Goal: Browse casually: Explore the website without a specific task or goal

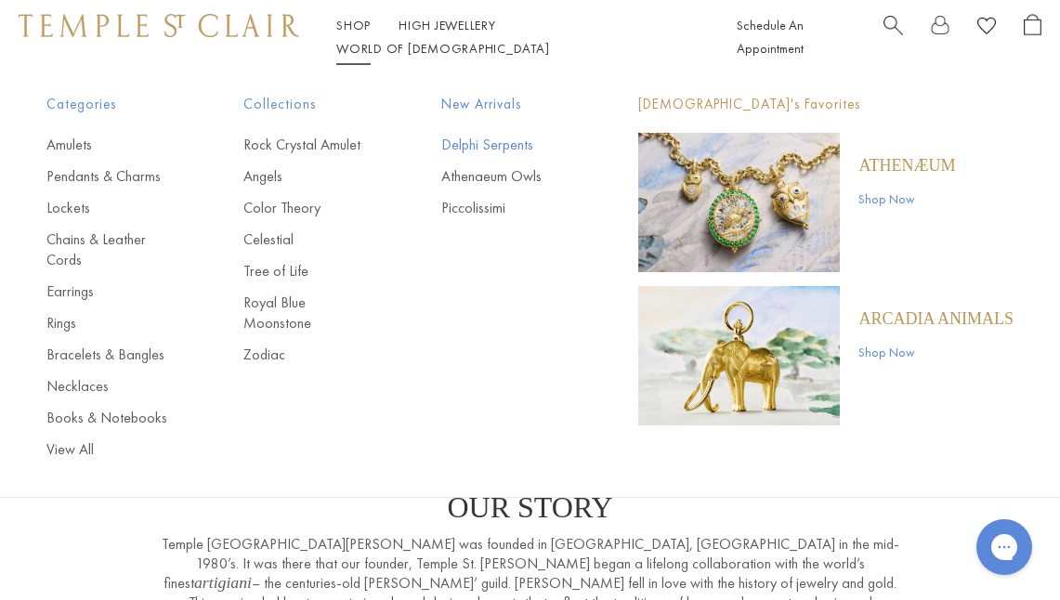
click at [486, 140] on link "Delphi Serpents" at bounding box center [502, 145] width 123 height 20
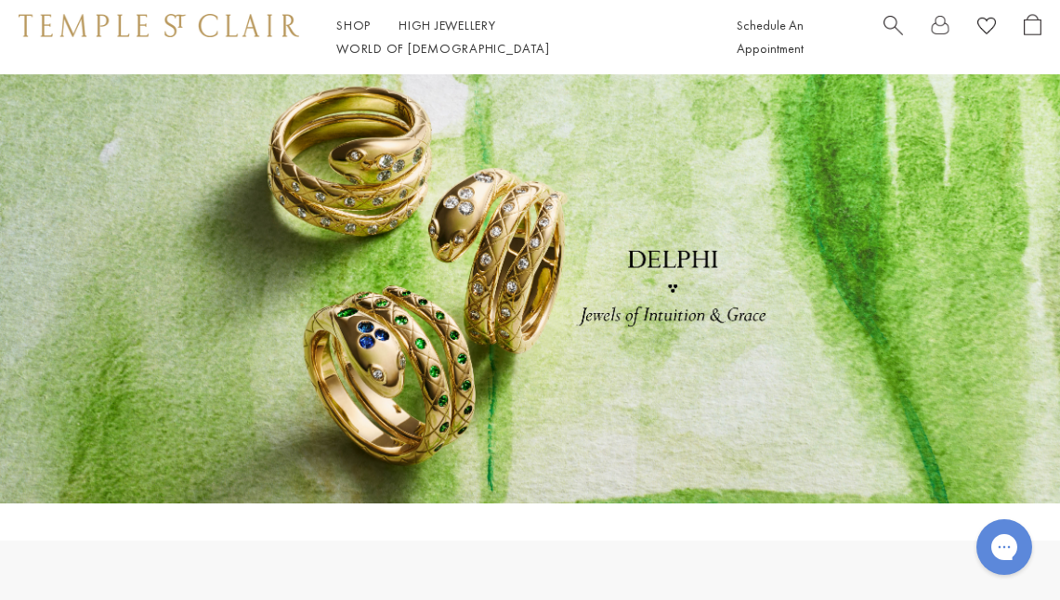
scroll to position [36, 0]
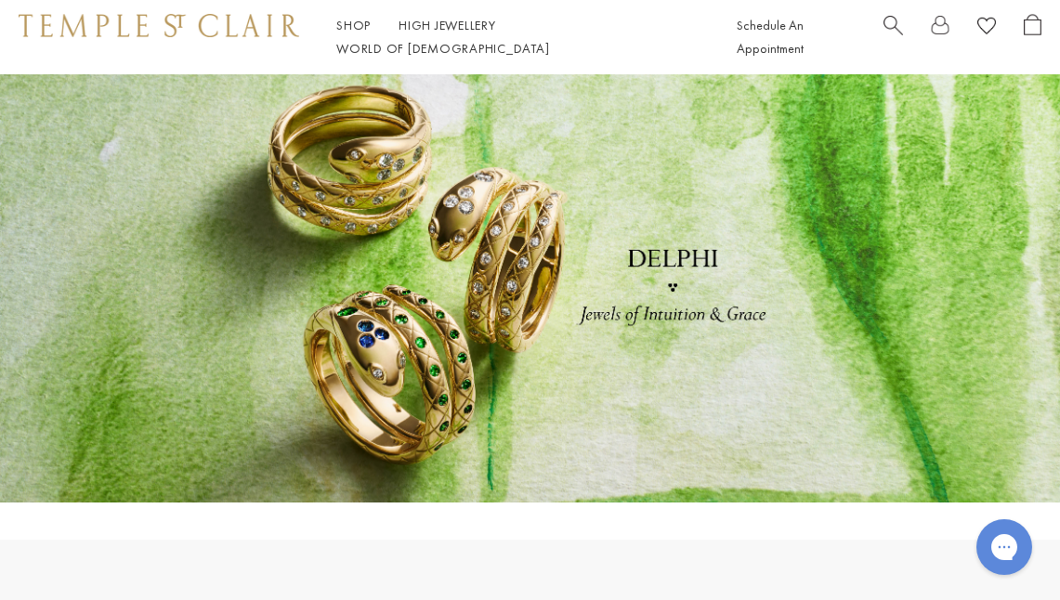
click at [644, 249] on link at bounding box center [530, 270] width 1060 height 465
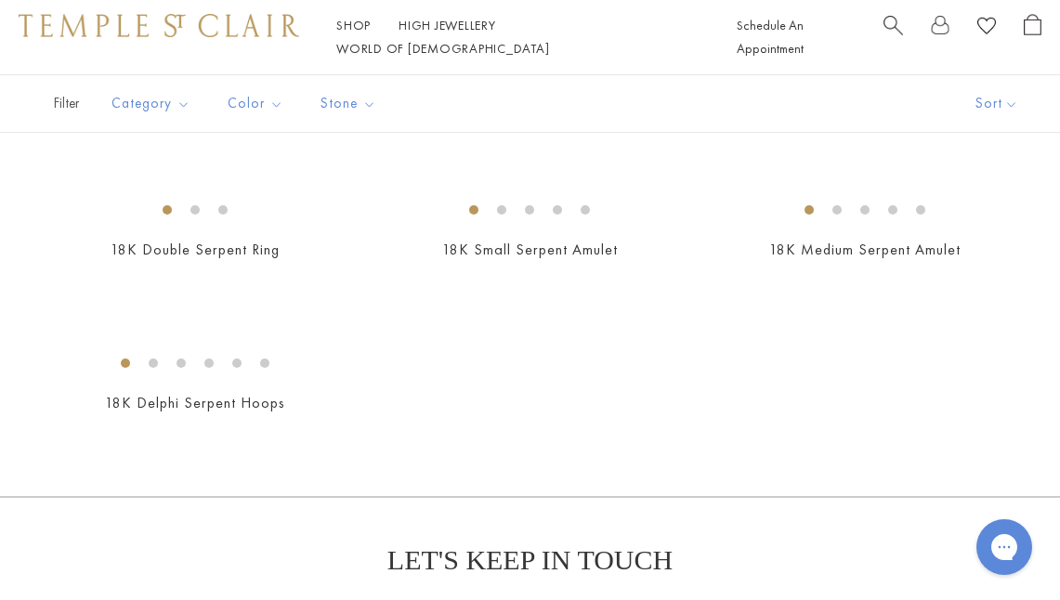
scroll to position [277, 0]
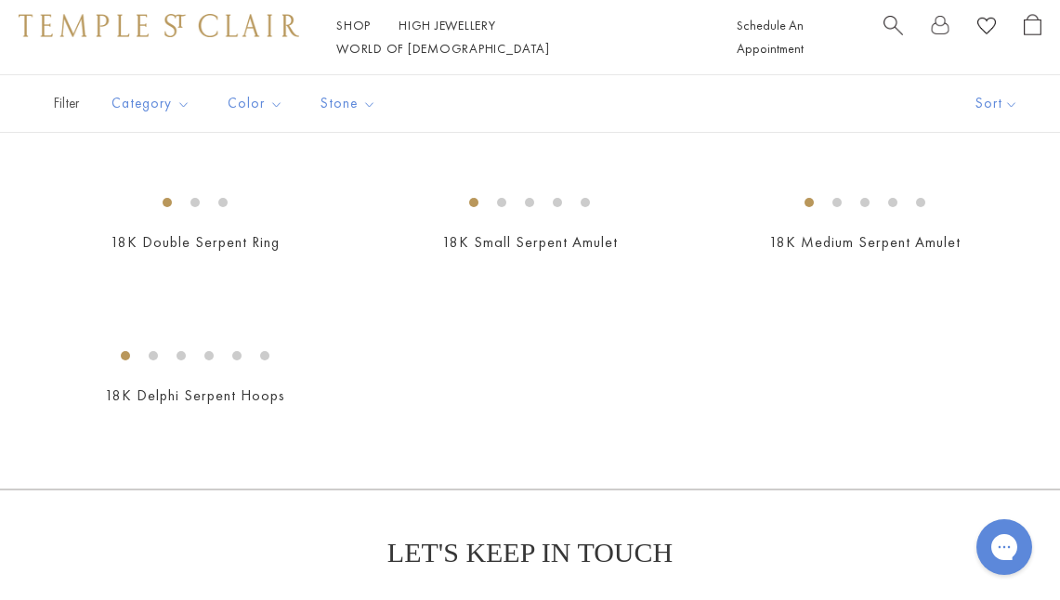
click at [265, 99] on link "18K Diamond Delphi Serpent Ring" at bounding box center [195, 90] width 229 height 20
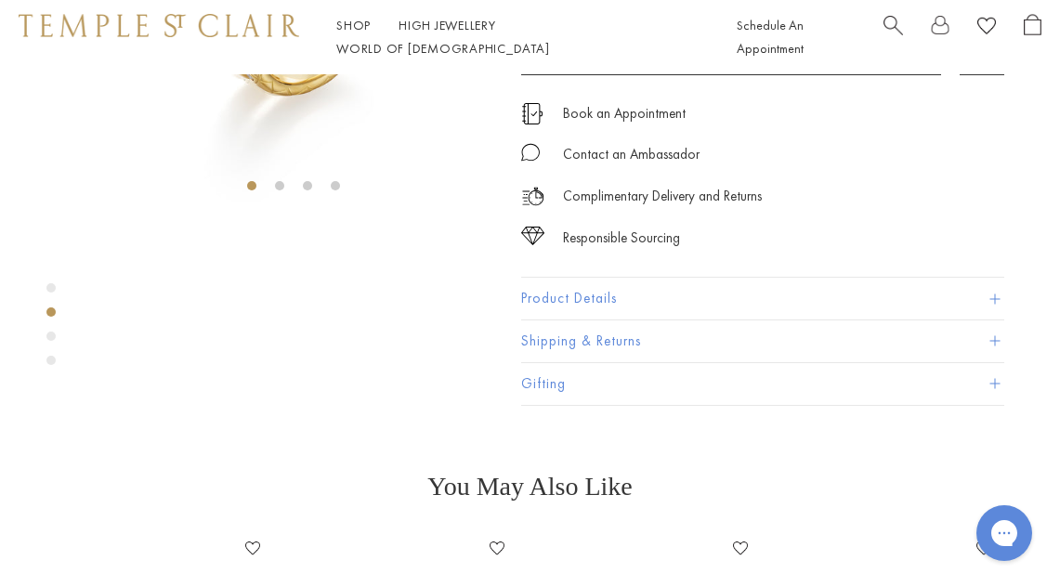
scroll to position [289, 0]
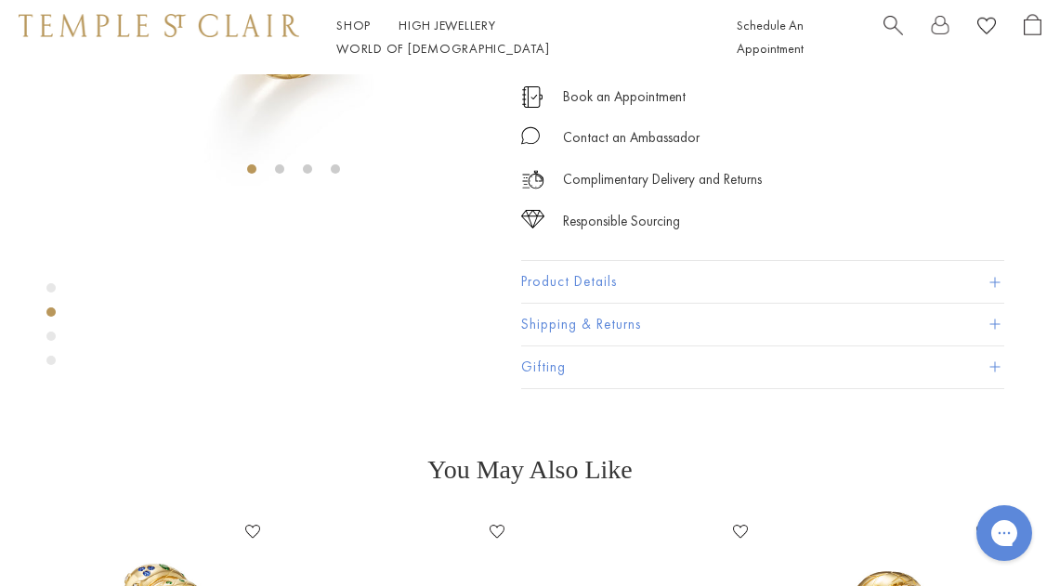
click at [534, 304] on button "Product Details" at bounding box center [762, 283] width 483 height 42
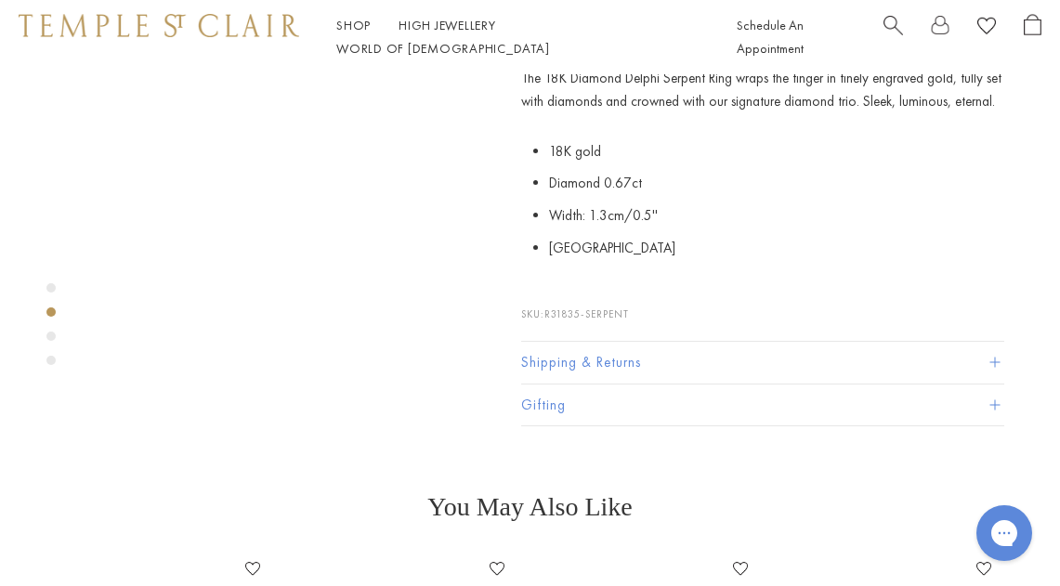
scroll to position [543, 0]
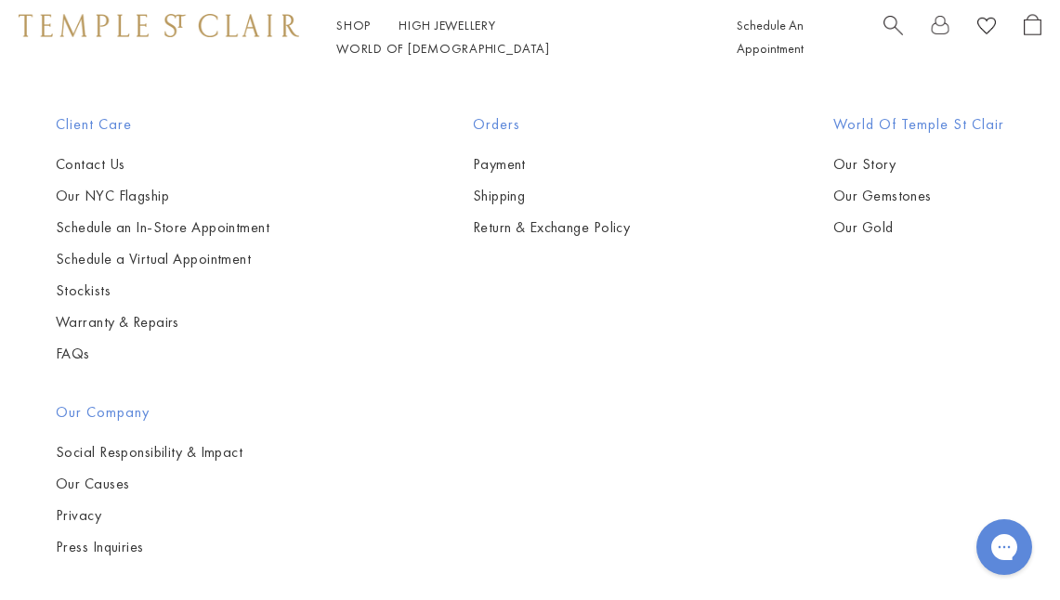
scroll to position [1139, 0]
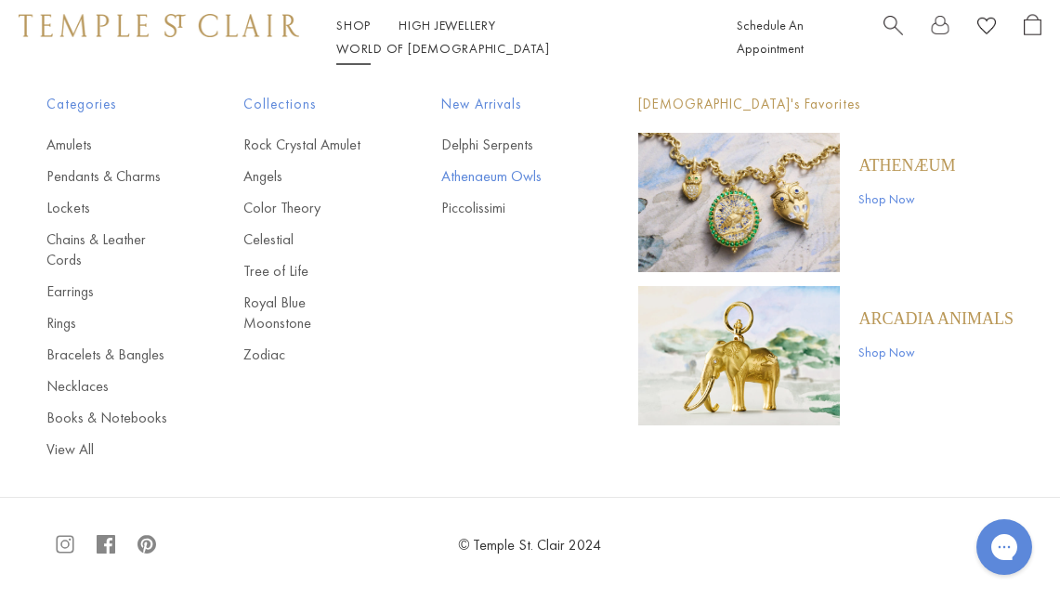
click at [505, 180] on link "Athenaeum Owls" at bounding box center [502, 176] width 123 height 20
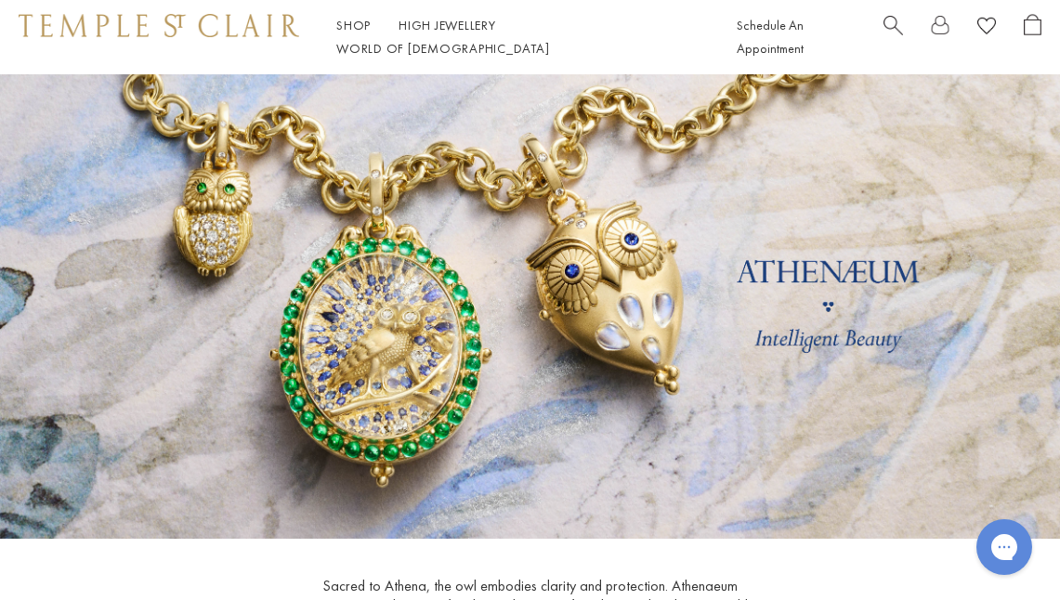
click at [792, 270] on link at bounding box center [530, 306] width 1060 height 465
